Goal: Task Accomplishment & Management: Use online tool/utility

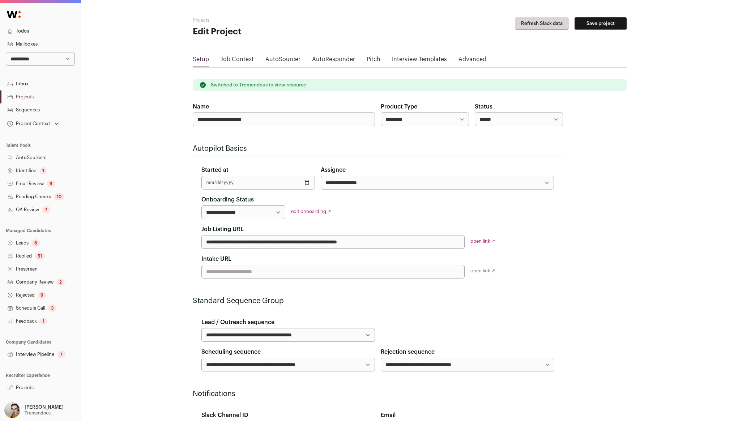
click at [30, 389] on link "Projects" at bounding box center [40, 387] width 81 height 13
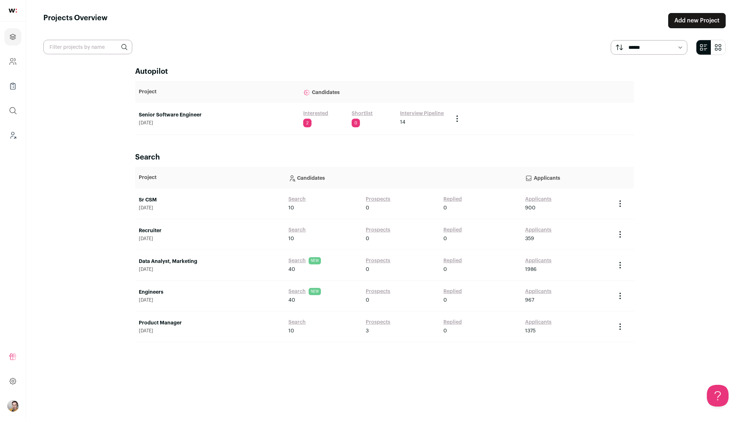
click at [168, 261] on link "Data Analyst, Marketing" at bounding box center [210, 261] width 142 height 7
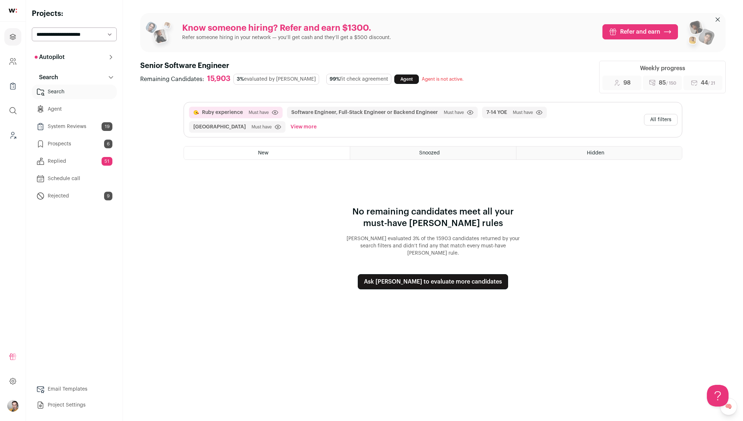
click at [394, 82] on link "Agent" at bounding box center [406, 78] width 25 height 9
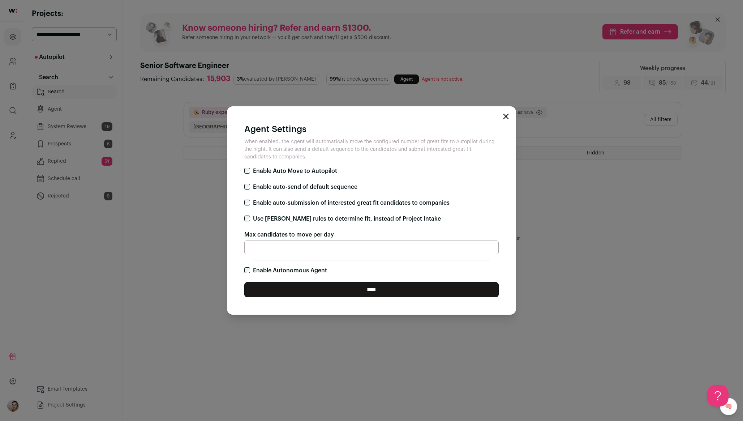
click at [278, 271] on label "Enable Autonomous Agent" at bounding box center [290, 270] width 74 height 9
click at [302, 283] on input "****" at bounding box center [371, 289] width 254 height 15
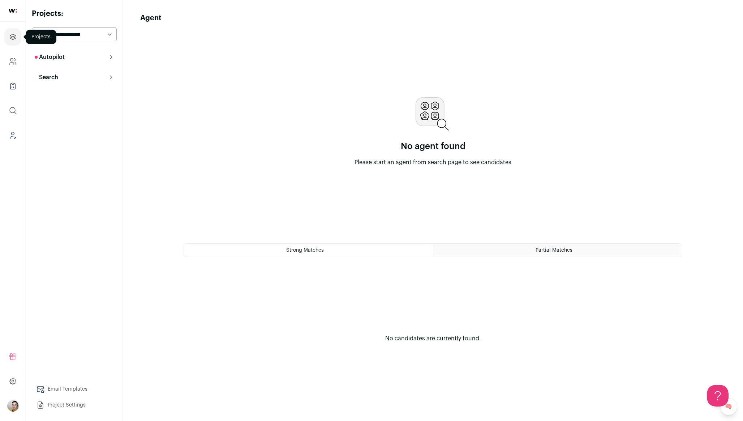
click at [12, 30] on link "Projects" at bounding box center [12, 36] width 17 height 17
click at [78, 75] on button "Search" at bounding box center [74, 77] width 85 height 14
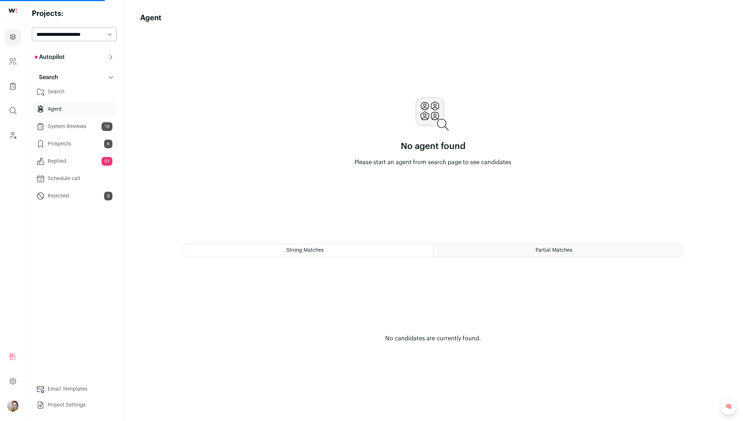
click at [76, 56] on button "Autopilot" at bounding box center [74, 57] width 85 height 14
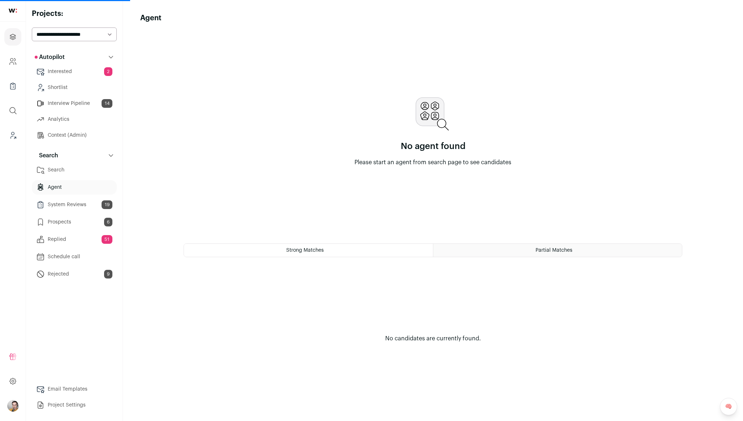
click at [72, 132] on link "Context (Admin)" at bounding box center [74, 135] width 85 height 14
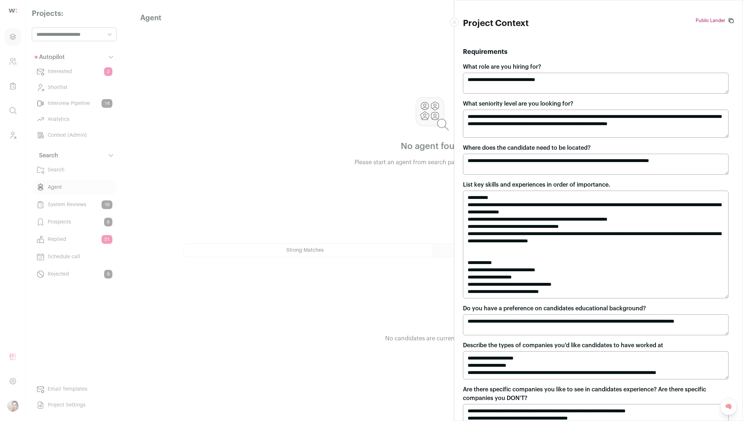
click at [585, 81] on textarea "**********" at bounding box center [596, 83] width 266 height 21
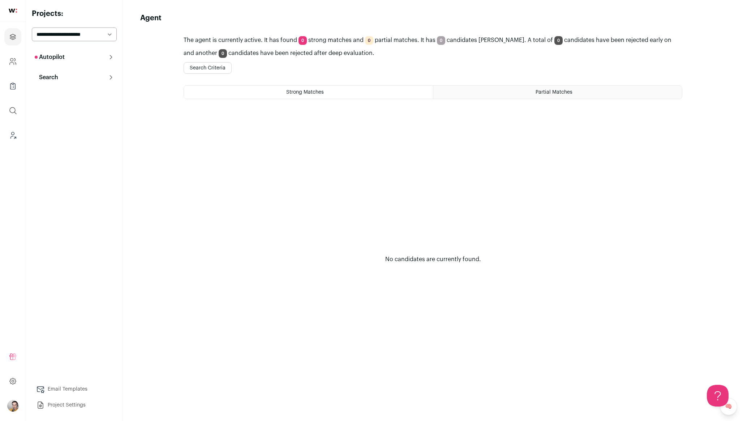
click at [222, 66] on button "Search Criteria" at bounding box center [208, 68] width 48 height 12
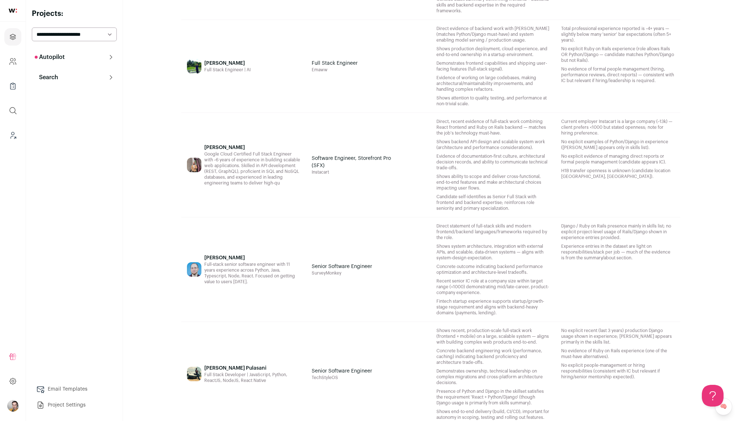
scroll to position [210, 0]
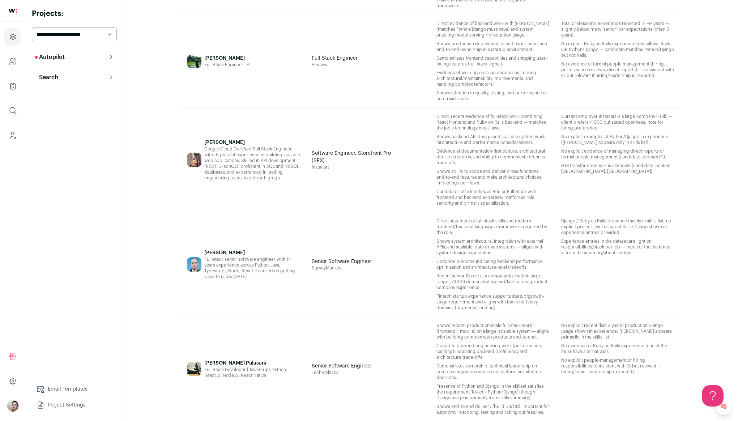
click at [370, 198] on div "Software Engineer, Storefront Pro (SFX) Instacart" at bounding box center [368, 160] width 125 height 104
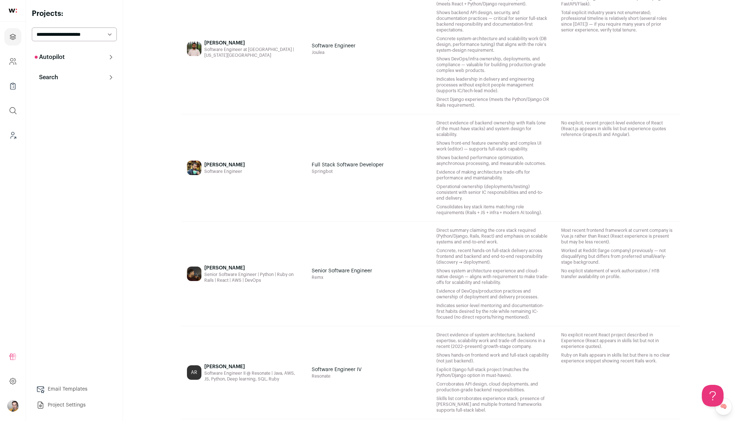
scroll to position [1605, 0]
click at [373, 190] on div "Full Stack Software Developer Springbot" at bounding box center [368, 167] width 125 height 107
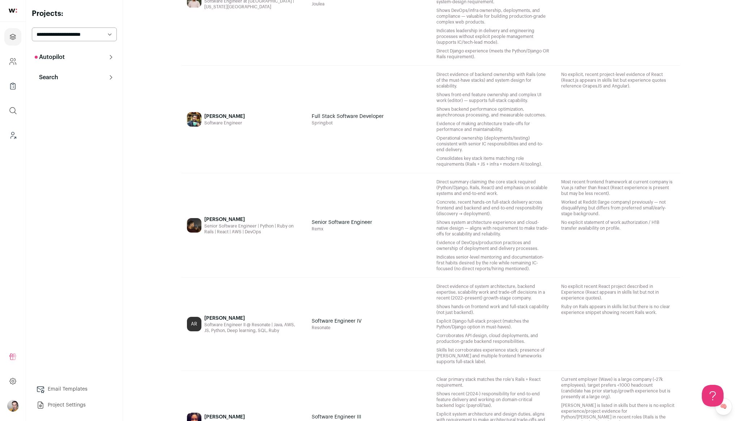
scroll to position [2007, 0]
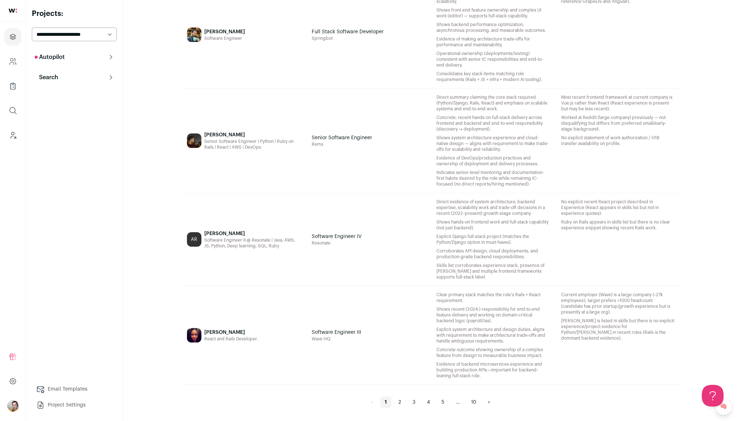
click at [244, 317] on div "[PERSON_NAME] React and Rails Developer." at bounding box center [230, 335] width 53 height 87
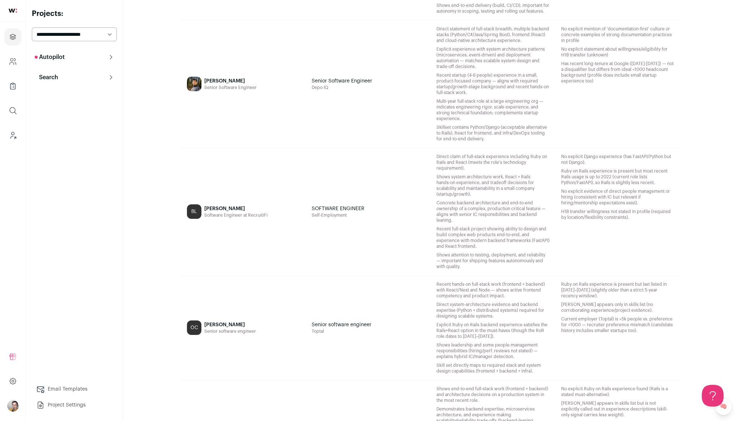
scroll to position [609, 0]
click at [234, 235] on div "Brian Liew Software Engineer at RecruitiFi" at bounding box center [235, 214] width 63 height 116
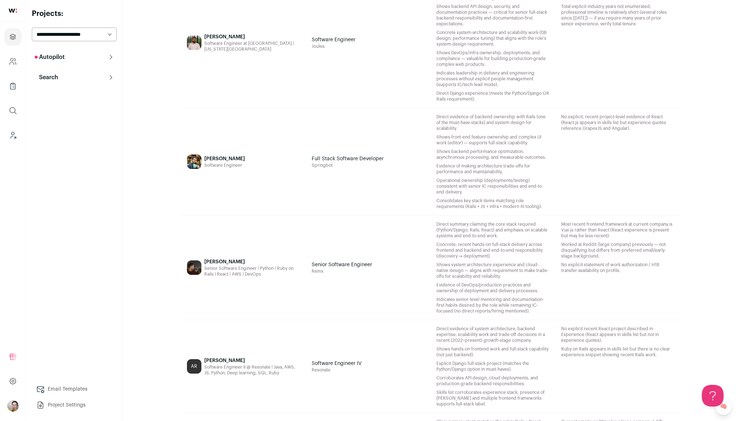
scroll to position [1904, 0]
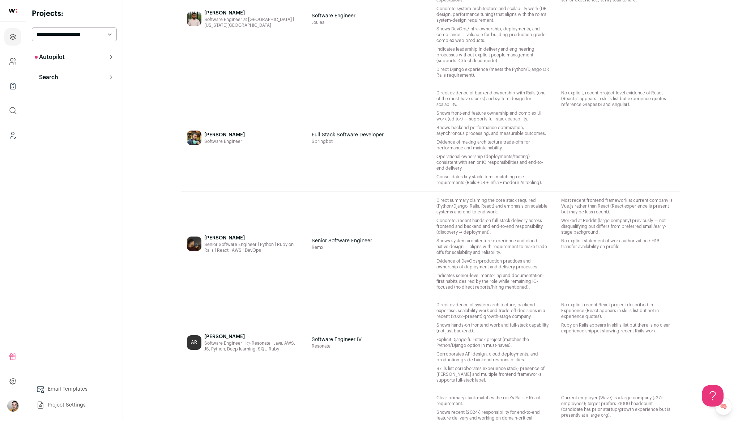
click at [226, 246] on div "Senior Software Engineer | Python | Ruby on Rails | React | AWS | DevOps" at bounding box center [252, 247] width 96 height 12
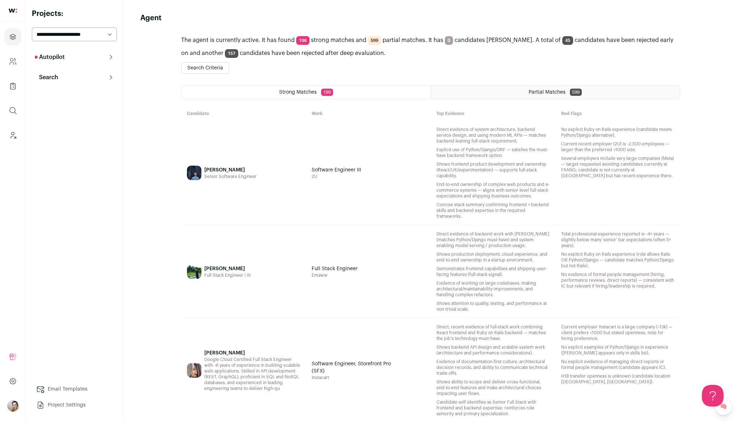
click at [491, 95] on div "Partial Matches 599" at bounding box center [555, 92] width 249 height 13
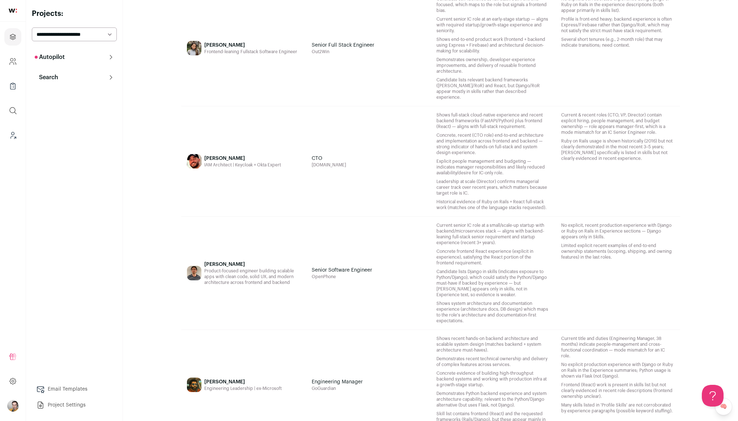
scroll to position [926, 0]
click at [239, 177] on div "Ricardo Alberto IAM Architect | Keycloak + Okta Expert" at bounding box center [242, 161] width 77 height 98
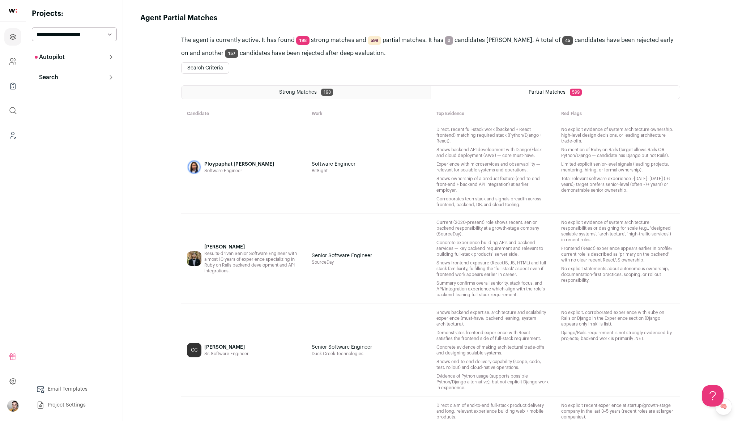
click at [292, 90] on span "Strong Matches" at bounding box center [298, 92] width 38 height 5
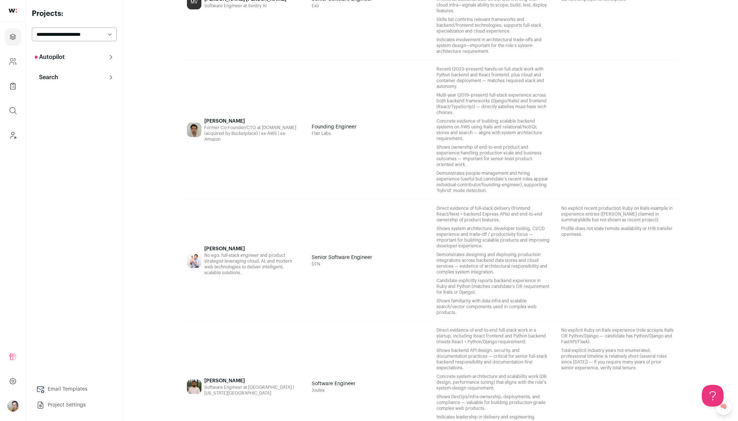
scroll to position [2007, 0]
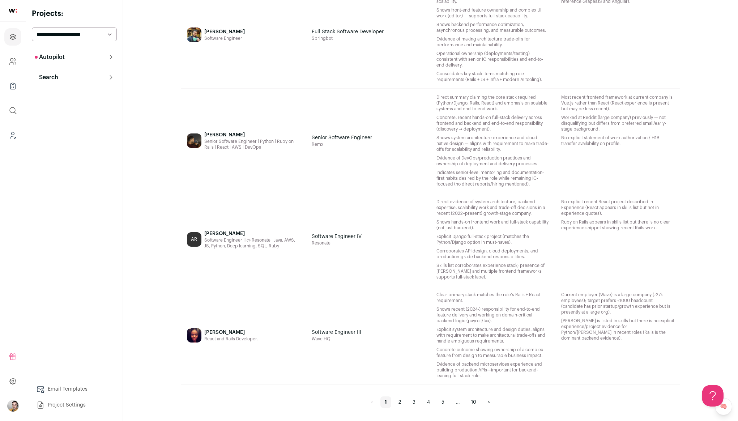
click at [399, 400] on link "2" at bounding box center [399, 402] width 11 height 12
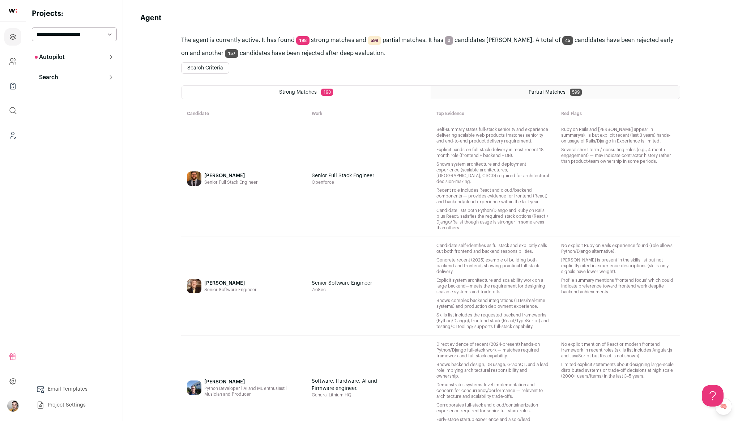
click at [501, 92] on div "Partial Matches 599" at bounding box center [555, 92] width 249 height 13
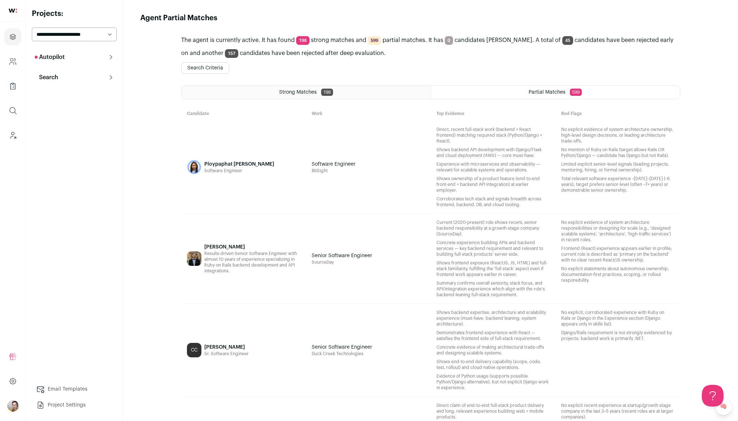
click at [338, 87] on div "Strong Matches 198" at bounding box center [305, 92] width 249 height 13
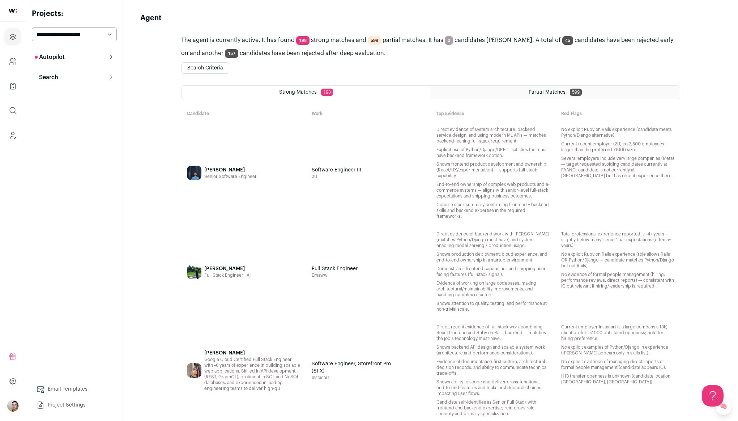
click at [216, 67] on button "Search Criteria" at bounding box center [205, 68] width 48 height 12
click at [186, 70] on button "Search Criteria" at bounding box center [205, 68] width 48 height 12
click at [203, 65] on button "Search Criteria" at bounding box center [205, 68] width 48 height 12
click at [114, 79] on button "Search" at bounding box center [74, 77] width 85 height 14
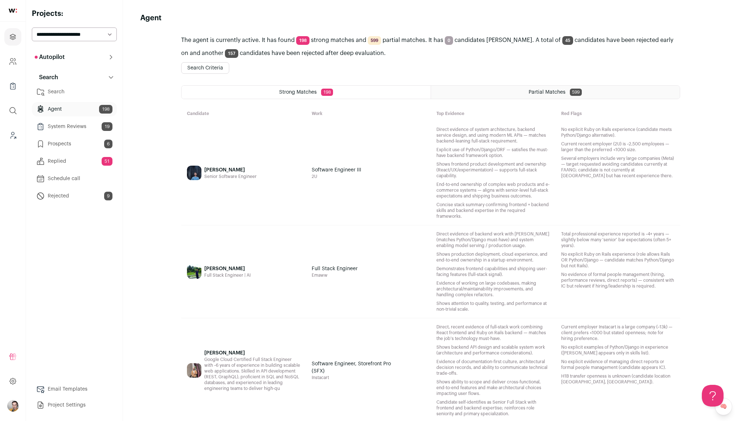
click at [82, 95] on link "Search" at bounding box center [74, 92] width 85 height 14
click at [197, 65] on button "Search Criteria" at bounding box center [205, 68] width 48 height 12
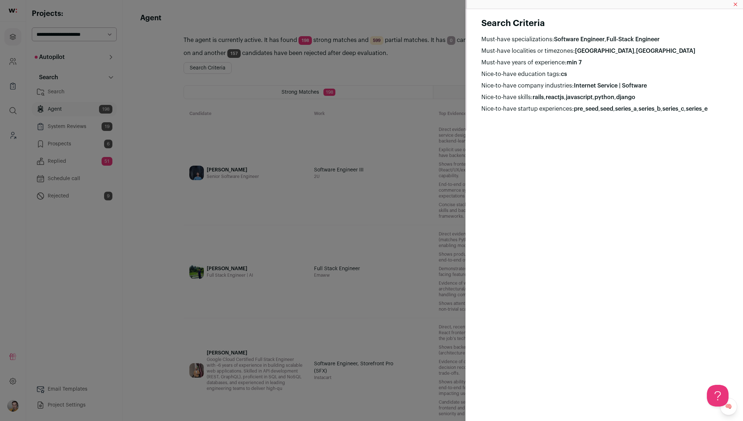
click at [319, 70] on div "Search Criteria Must-have specializations: Software Engineer , Full-Stack Engin…" at bounding box center [371, 210] width 743 height 421
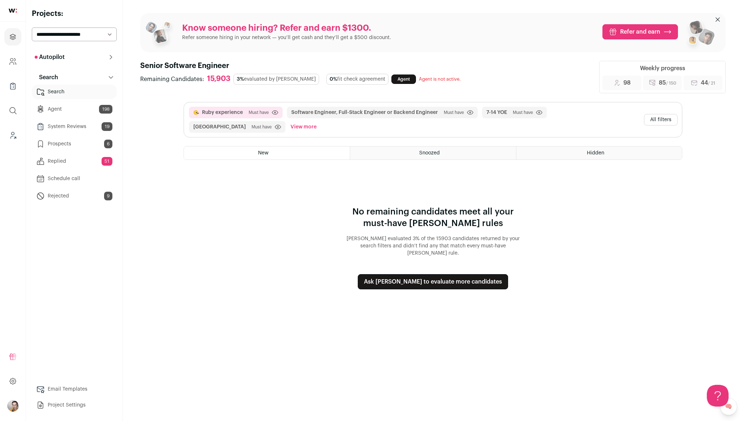
click at [670, 117] on button "All filters" at bounding box center [661, 120] width 34 height 12
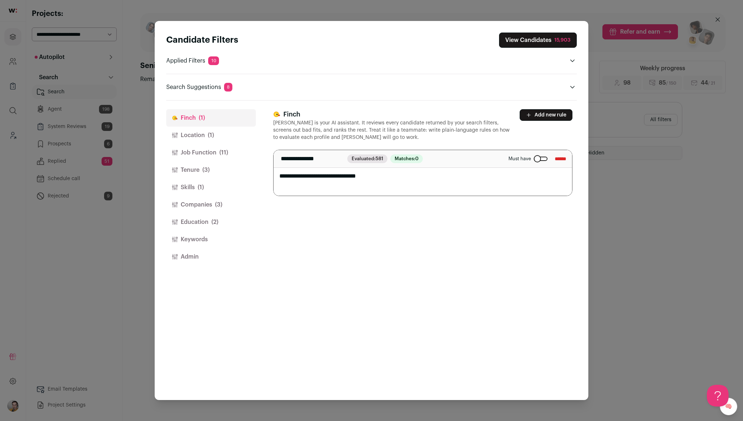
click at [194, 158] on button "Job Function (11)" at bounding box center [211, 152] width 90 height 17
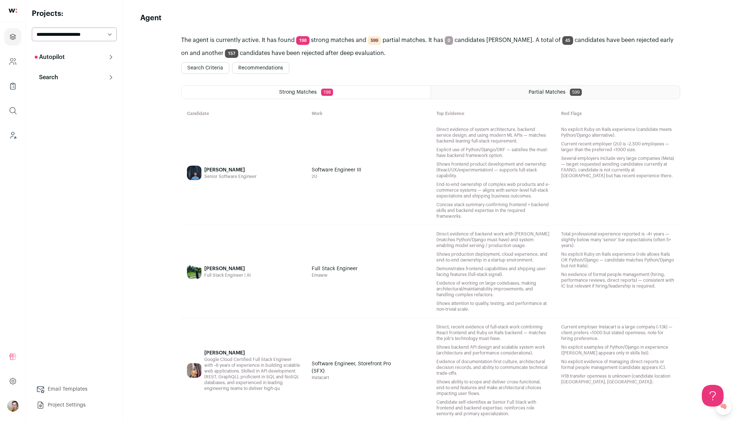
click at [260, 68] on button "Recommendations" at bounding box center [260, 68] width 57 height 12
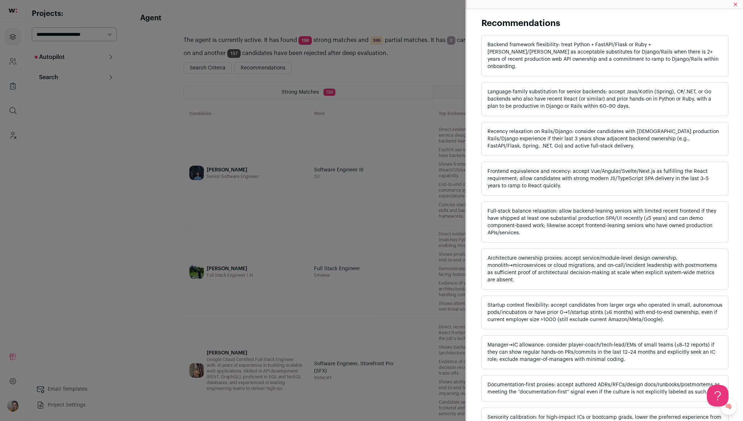
click at [379, 106] on div "Recommendations Backend framework flexibility: treat Python + FastAPI/Flask or …" at bounding box center [371, 210] width 743 height 421
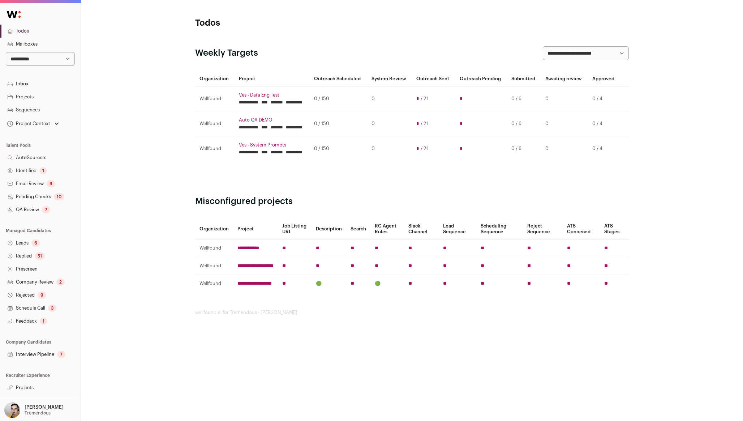
click at [37, 382] on link "Projects" at bounding box center [40, 387] width 81 height 13
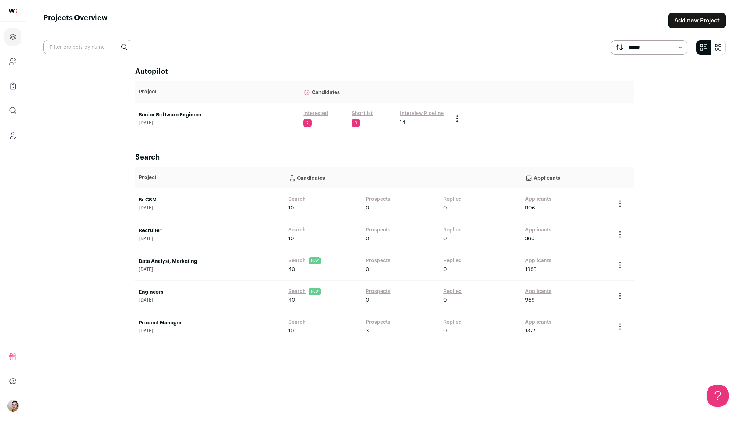
click at [325, 113] on link "Interested" at bounding box center [315, 113] width 25 height 7
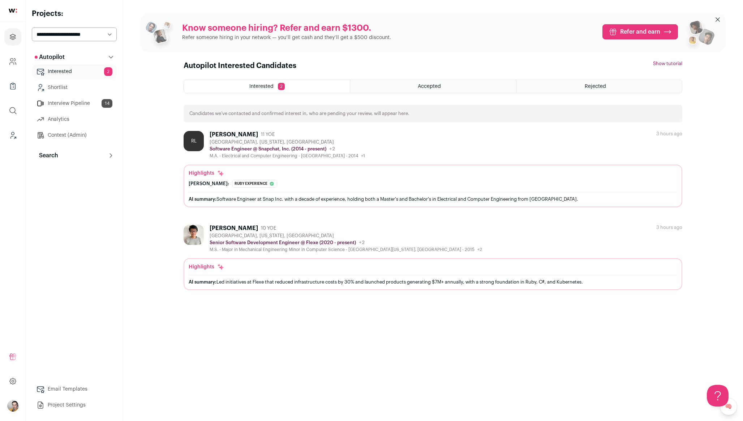
click at [107, 162] on button "Search" at bounding box center [74, 155] width 85 height 14
click at [87, 188] on link "Agent 198" at bounding box center [74, 187] width 85 height 14
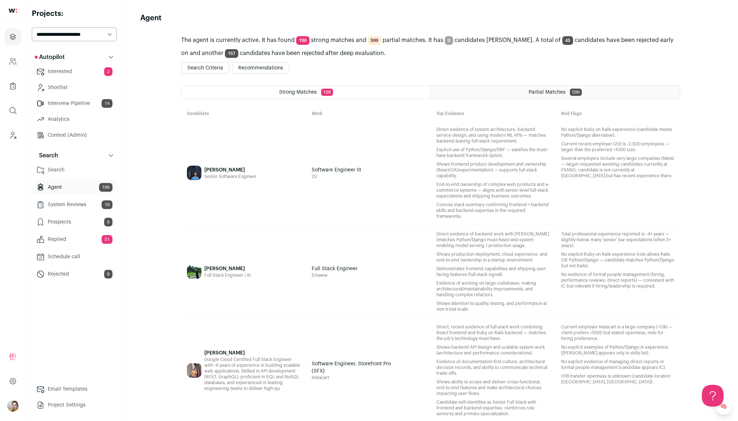
click at [252, 188] on div "[PERSON_NAME] Senior Software Engineer" at bounding box center [230, 172] width 52 height 93
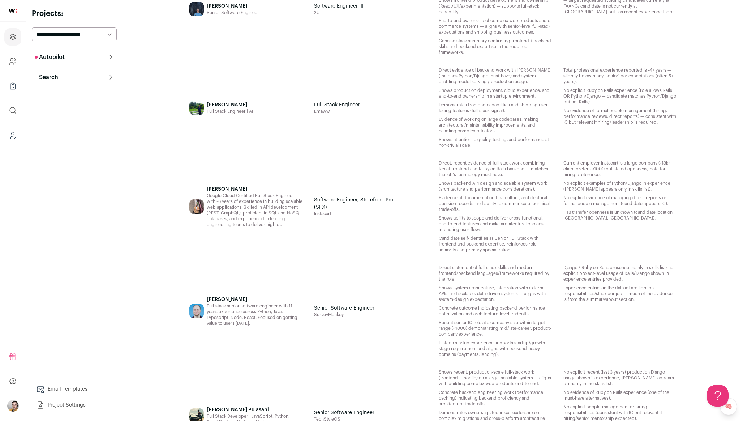
scroll to position [164, 0]
click at [257, 120] on div "Ahmad Asha Full Stack Engineer | AI" at bounding box center [246, 107] width 125 height 93
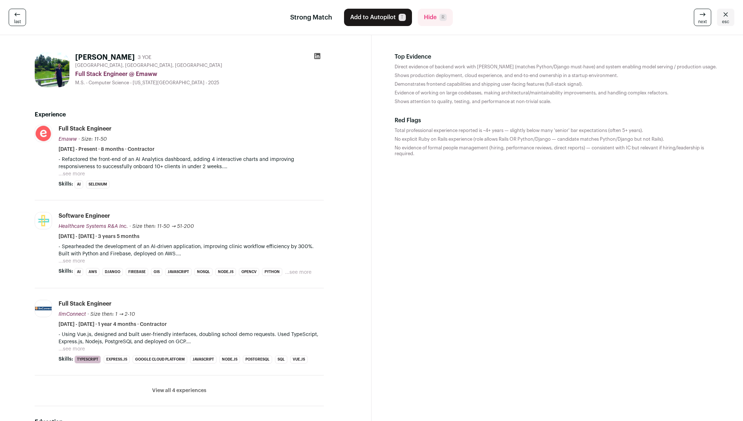
click at [79, 175] on button "...see more" at bounding box center [72, 173] width 26 height 7
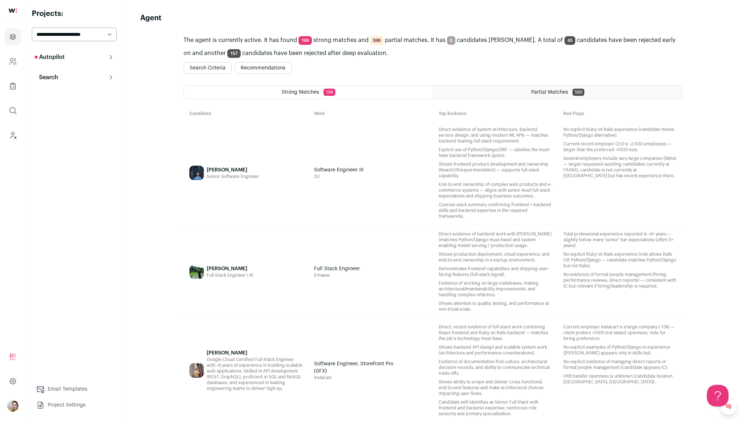
click at [108, 76] on icon at bounding box center [111, 77] width 6 height 6
click at [113, 59] on icon at bounding box center [111, 57] width 6 height 6
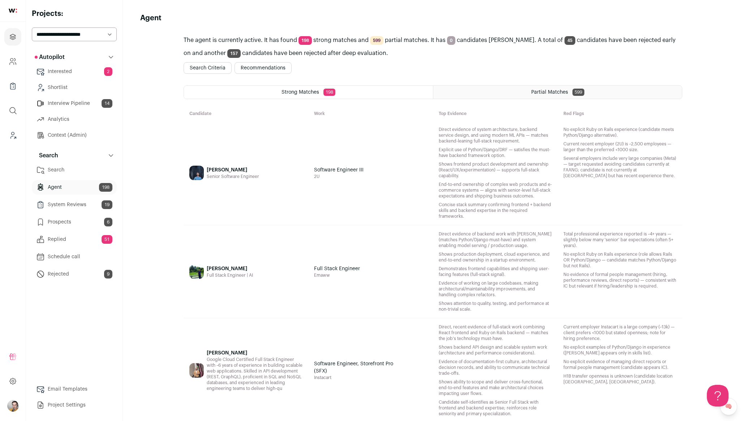
click at [72, 136] on link "Context (Admin)" at bounding box center [74, 135] width 85 height 14
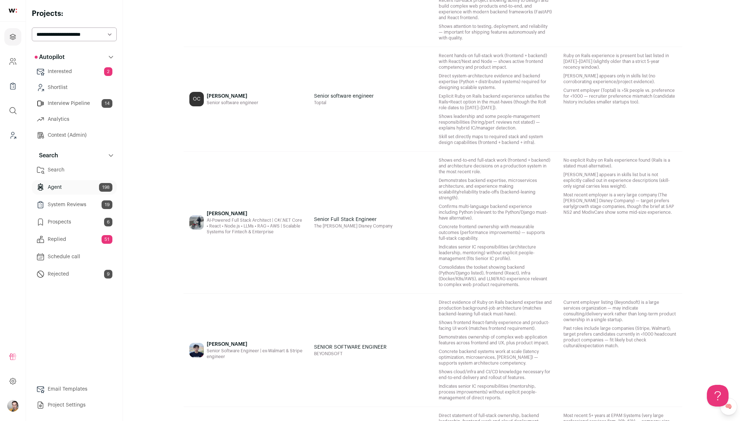
scroll to position [836, 0]
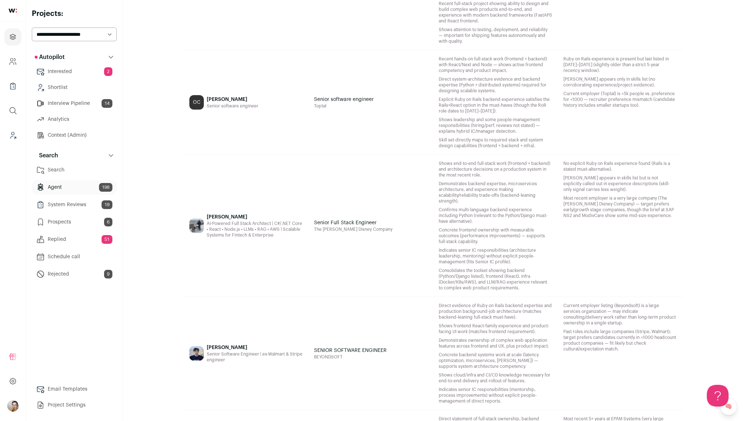
click at [360, 119] on div "Senior software engineer Toptal" at bounding box center [370, 102] width 125 height 104
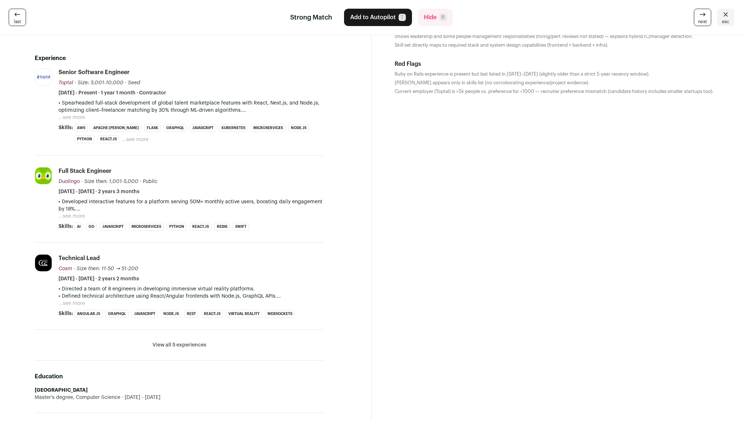
scroll to position [60, 0]
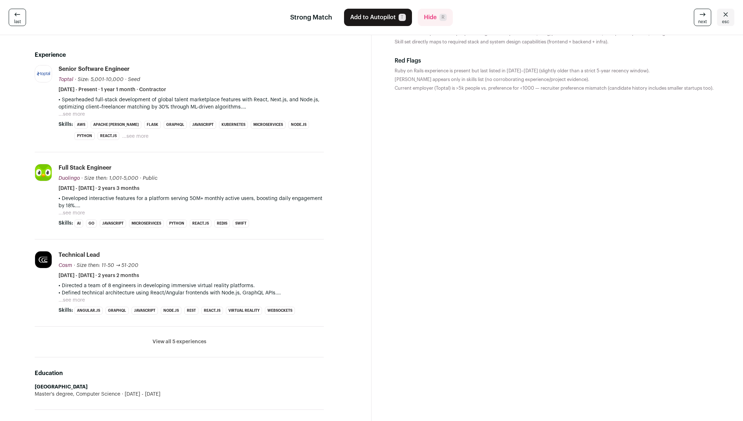
click at [176, 341] on button "View all 5 experiences" at bounding box center [180, 341] width 54 height 7
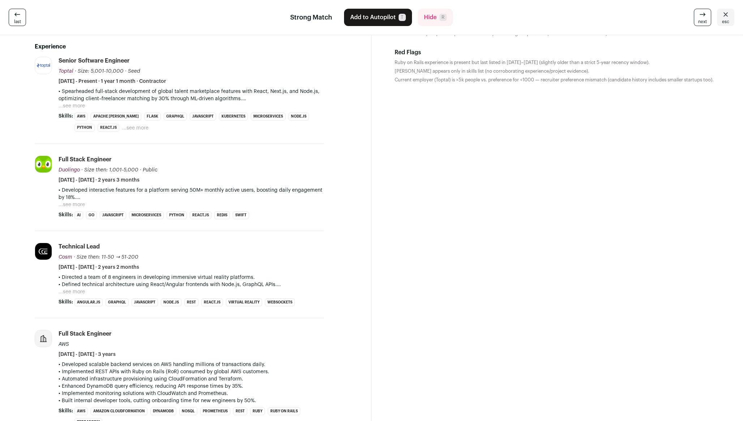
scroll to position [0, 0]
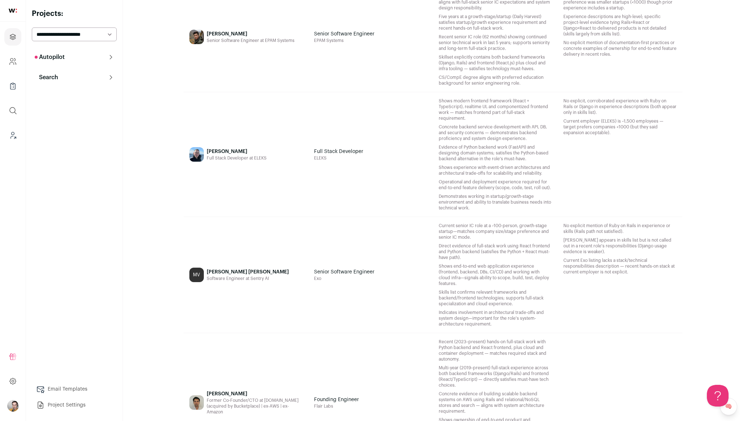
scroll to position [1255, 0]
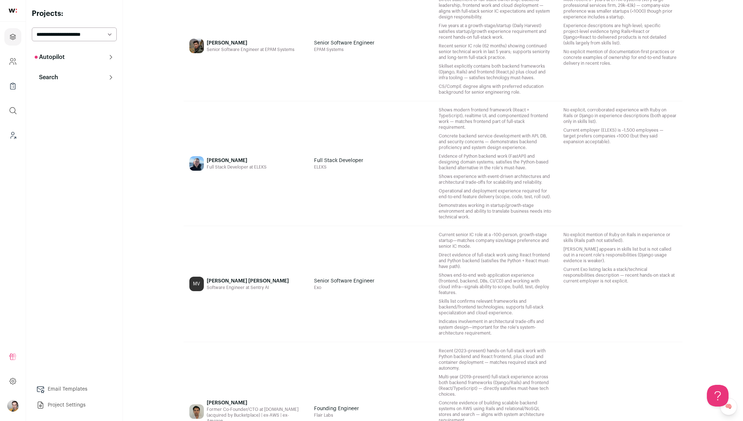
click at [361, 37] on div "Senior Software Engineer EPAM Systems" at bounding box center [370, 46] width 125 height 110
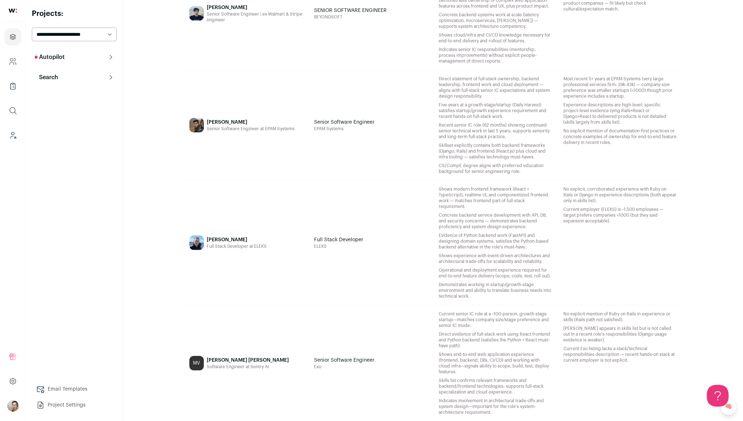
scroll to position [1181, 0]
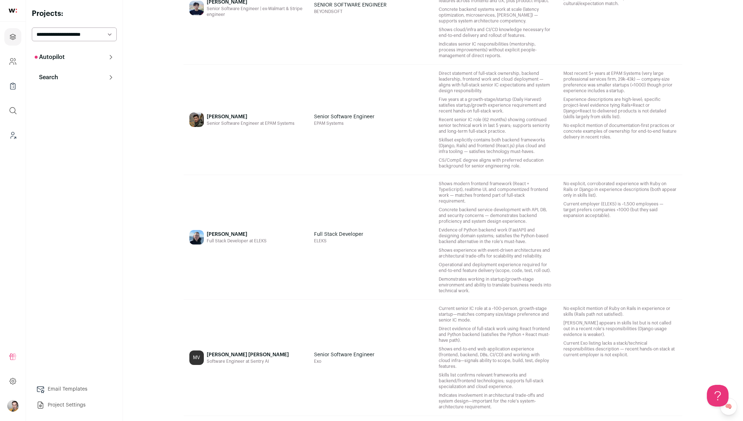
click at [280, 27] on div "Jia Wang Senior Software Engineer | ex-Walmart & Stripe engineer" at bounding box center [255, 7] width 96 height 101
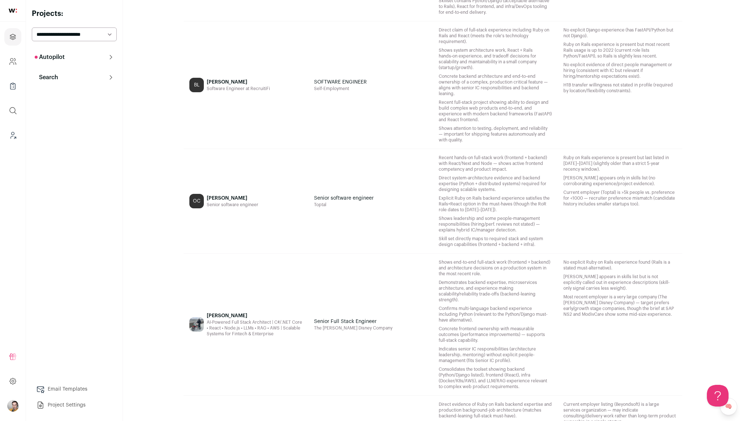
scroll to position [807, 0]
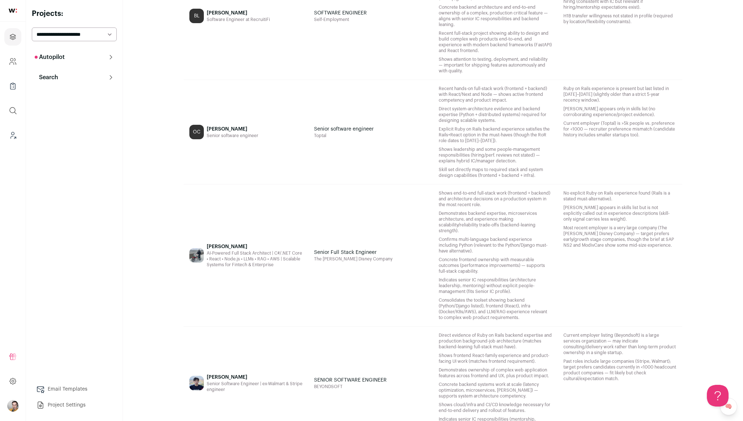
click at [240, 138] on div "Senior software engineer" at bounding box center [233, 136] width 52 height 6
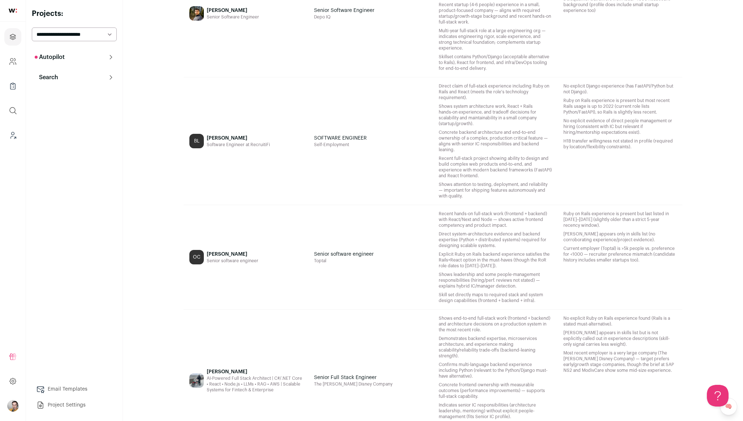
scroll to position [682, 0]
click at [273, 256] on div "OC OLIVER CHEN Senior software engineer" at bounding box center [246, 257] width 125 height 104
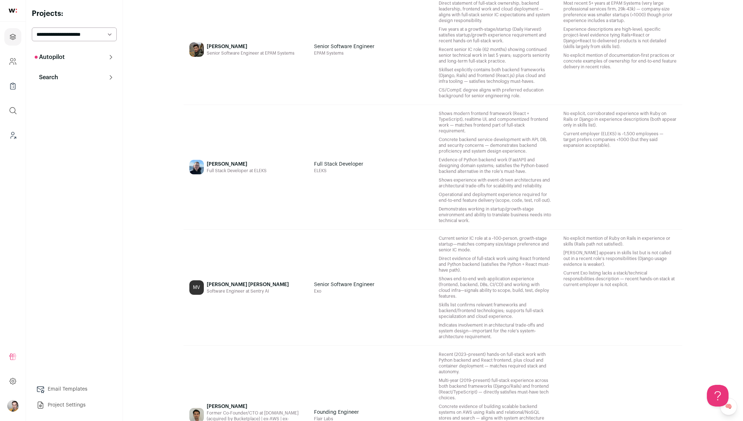
scroll to position [2007, 0]
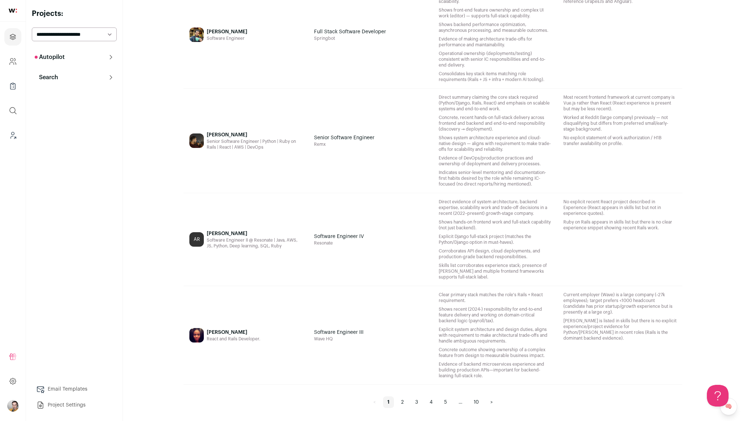
click at [268, 324] on div "[PERSON_NAME] React and Rails Developer." at bounding box center [246, 335] width 125 height 98
